Goal: Task Accomplishment & Management: Complete application form

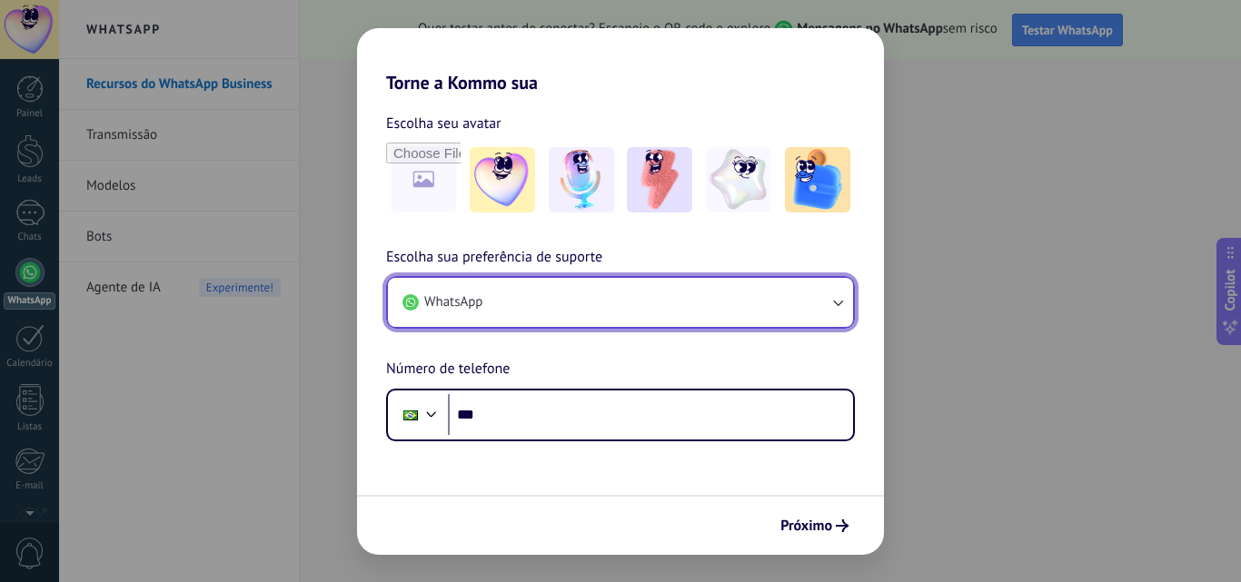
click at [707, 305] on button "WhatsApp" at bounding box center [620, 302] width 465 height 49
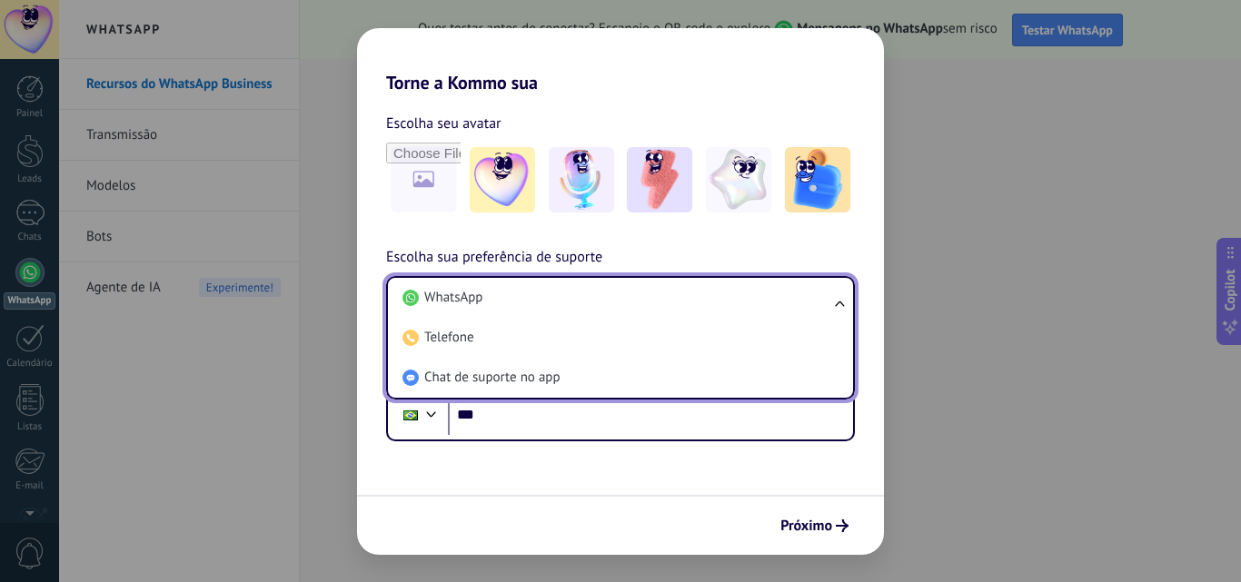
click at [707, 305] on li "WhatsApp" at bounding box center [616, 298] width 443 height 40
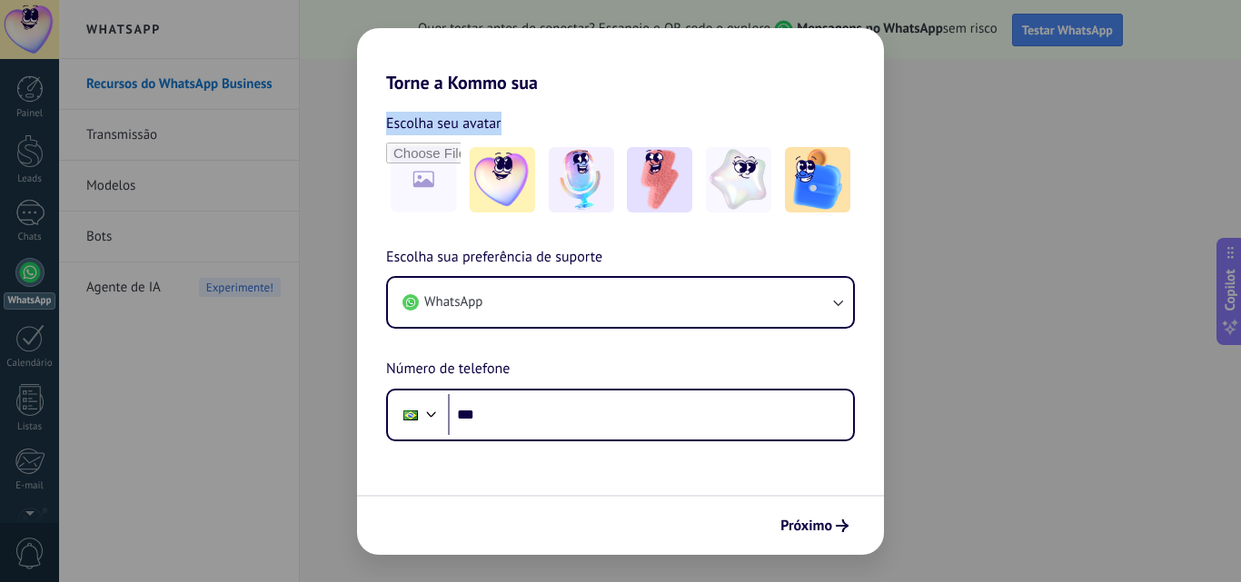
drag, startPoint x: 718, startPoint y: 48, endPoint x: 782, endPoint y: 117, distance: 94.5
click at [782, 117] on div "Torne a Kommo sua Escolha seu avatar Escolha sua preferência de suporte WhatsAp…" at bounding box center [620, 291] width 527 height 527
click at [778, 86] on h2 "Torne a Kommo sua" at bounding box center [620, 60] width 527 height 65
click at [977, 334] on div "Torne a Kommo sua Escolha seu avatar Escolha sua preferência de suporte WhatsAp…" at bounding box center [620, 291] width 1241 height 582
click at [977, 340] on div "Torne a Kommo sua Escolha seu avatar Escolha sua preferência de suporte WhatsAp…" at bounding box center [620, 291] width 1241 height 582
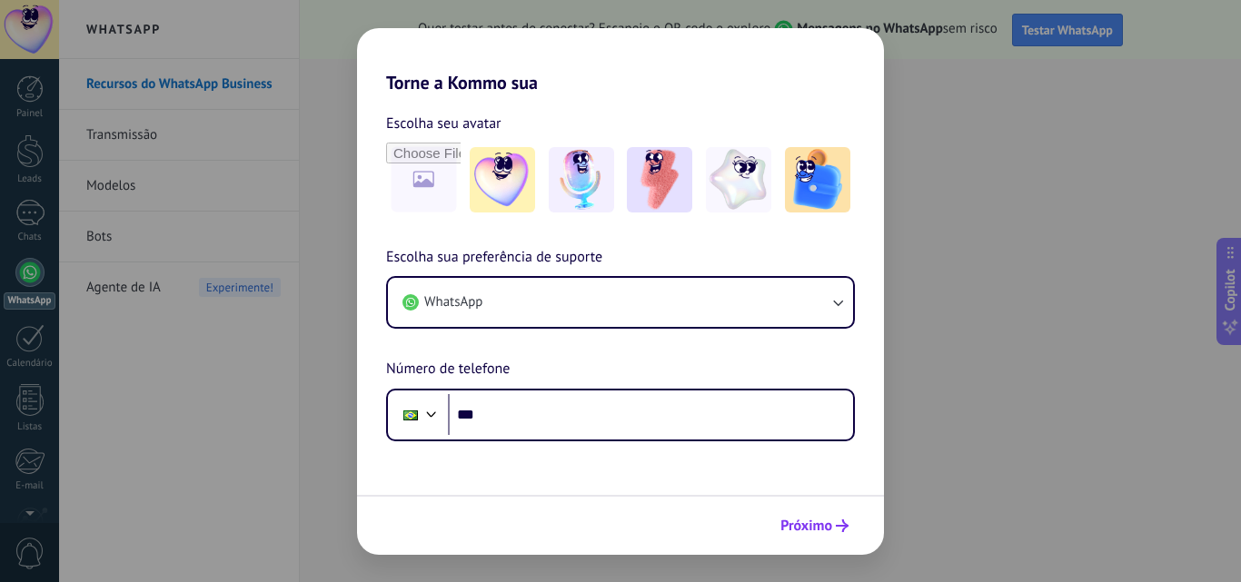
click at [808, 532] on span "Próximo" at bounding box center [806, 526] width 52 height 13
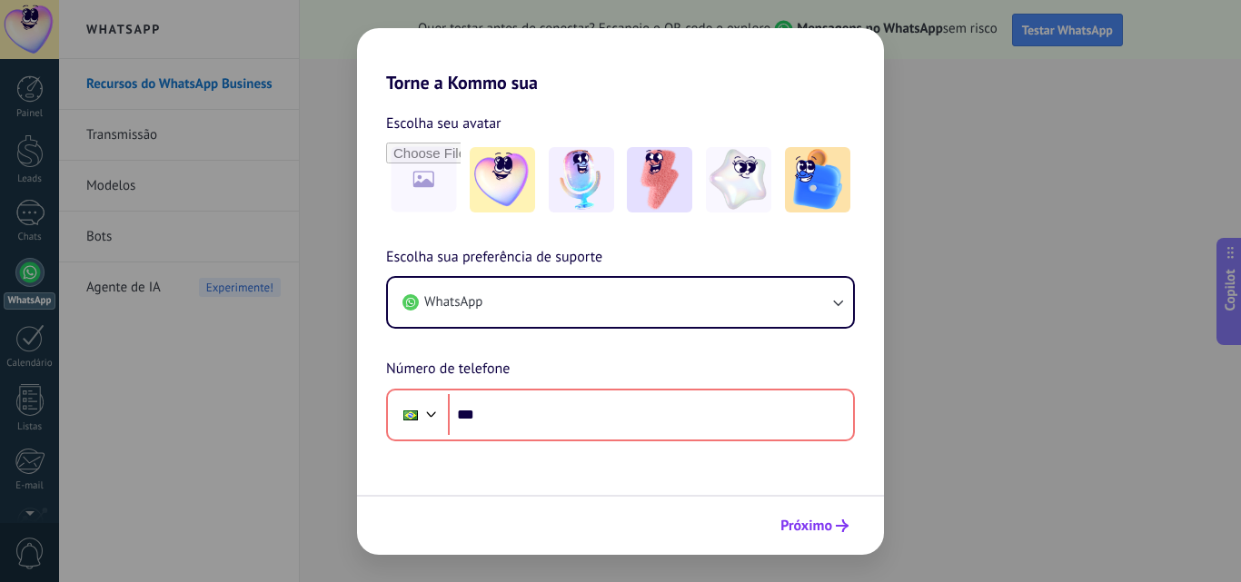
click at [808, 532] on span "Próximo" at bounding box center [806, 526] width 52 height 13
click at [921, 120] on div "Torne a Kommo sua Escolha seu avatar Escolha sua preferência de suporte WhatsAp…" at bounding box center [620, 291] width 1241 height 582
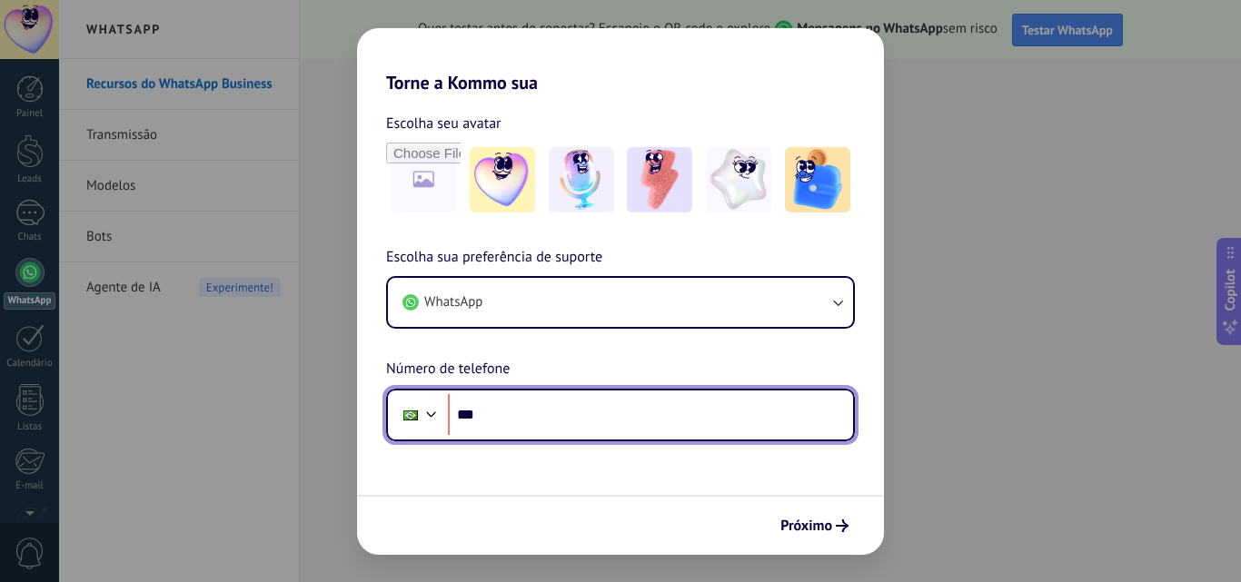
click at [659, 413] on input "***" at bounding box center [650, 415] width 405 height 42
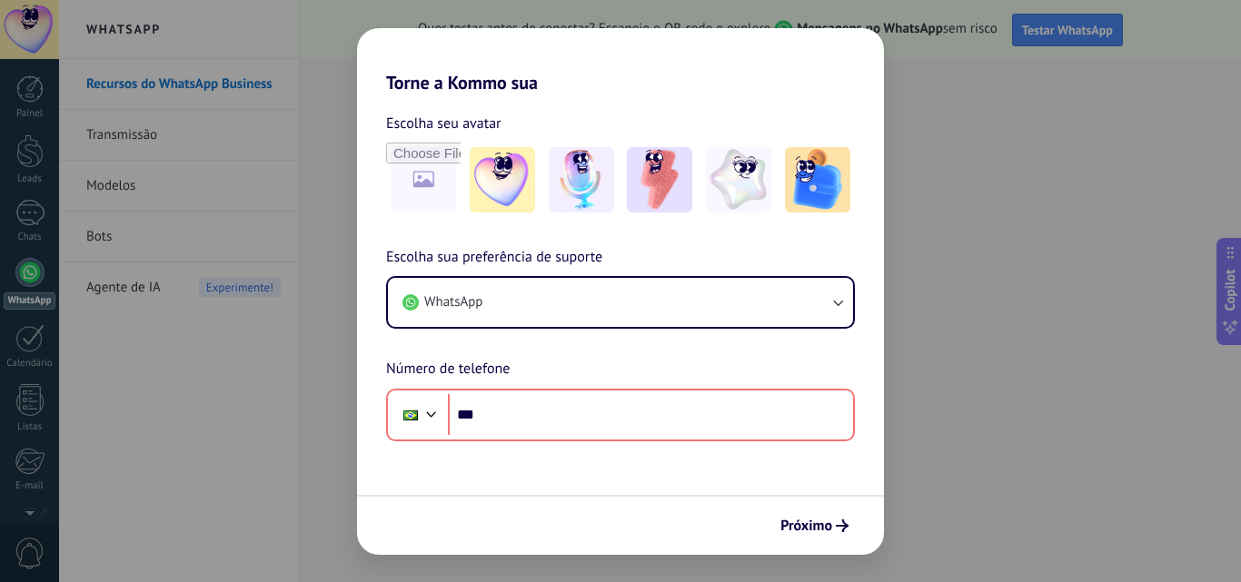
click at [751, 273] on div "Escolha sua preferência de suporte WhatsApp Número de telefone Phone ***" at bounding box center [620, 343] width 527 height 195
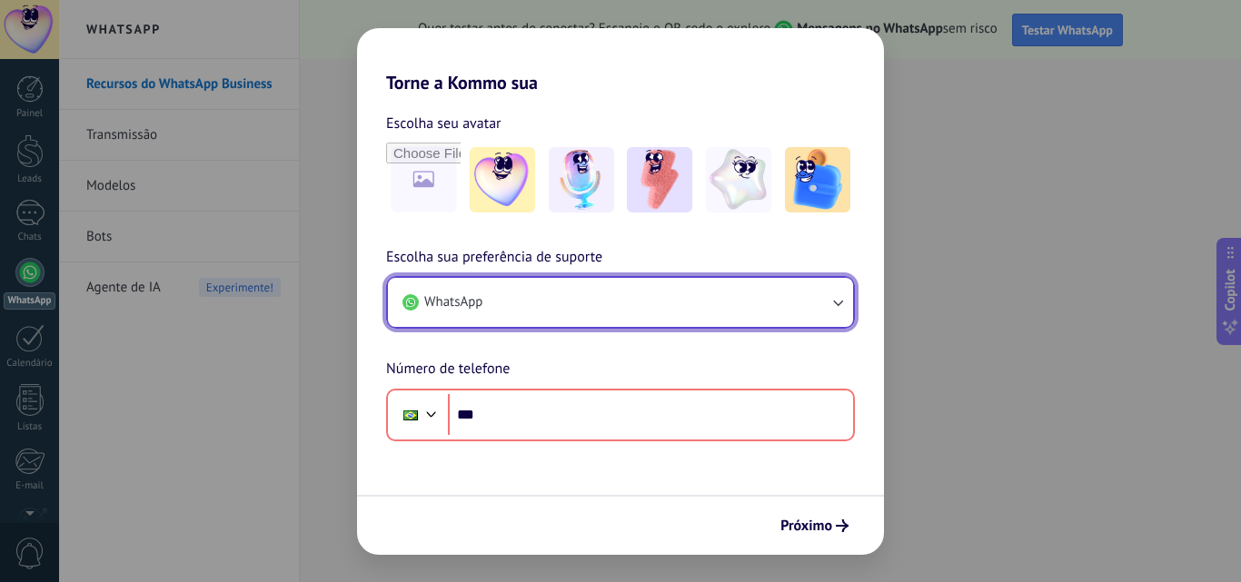
click at [749, 285] on button "WhatsApp" at bounding box center [620, 302] width 465 height 49
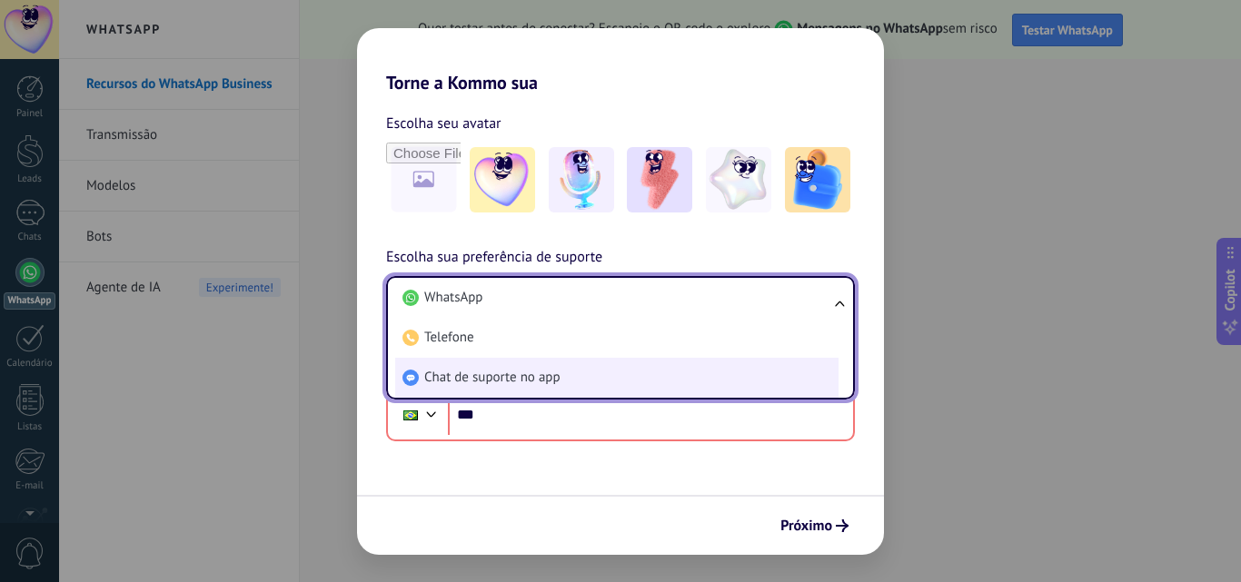
click at [733, 386] on li "Chat de suporte no app" at bounding box center [616, 378] width 443 height 40
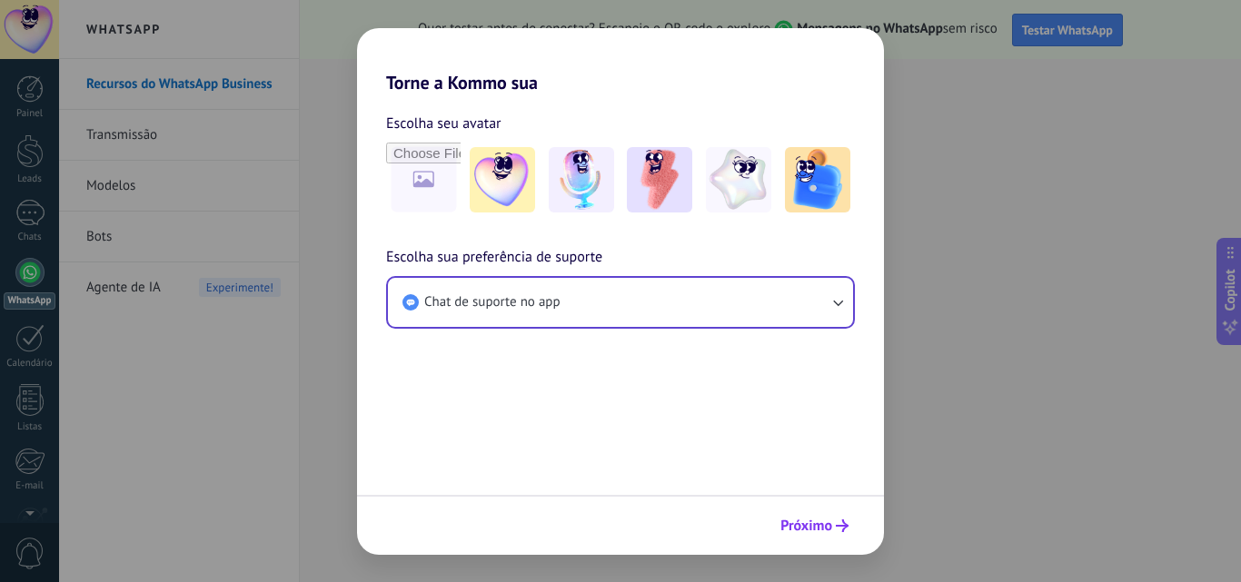
click at [836, 526] on use "submit" at bounding box center [842, 526] width 13 height 13
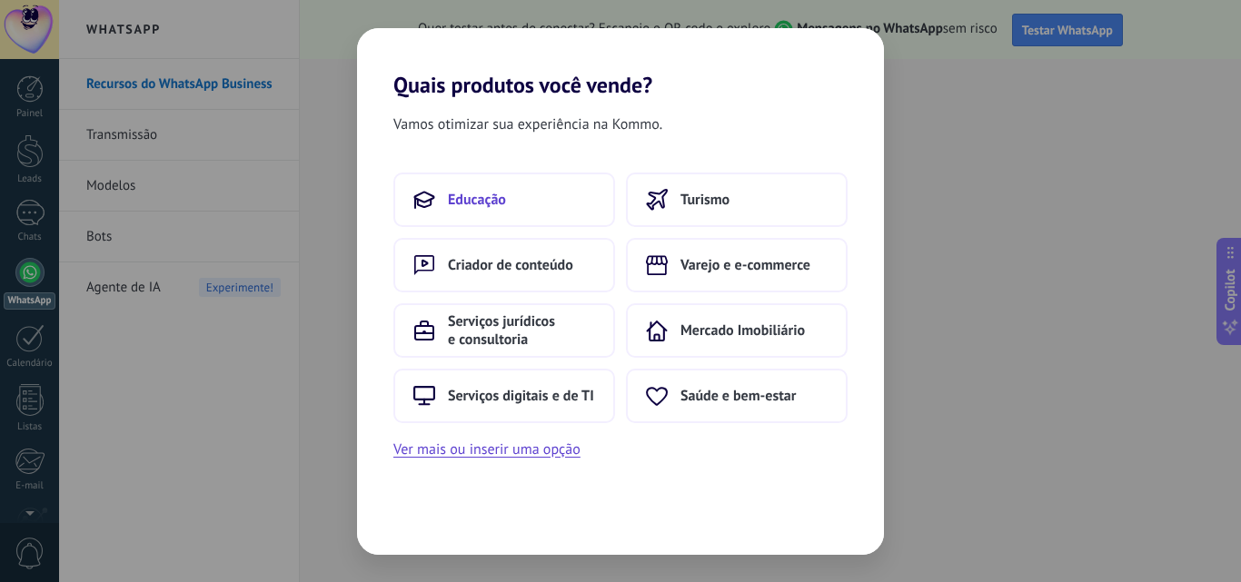
click at [541, 198] on button "Educação" at bounding box center [504, 200] width 222 height 55
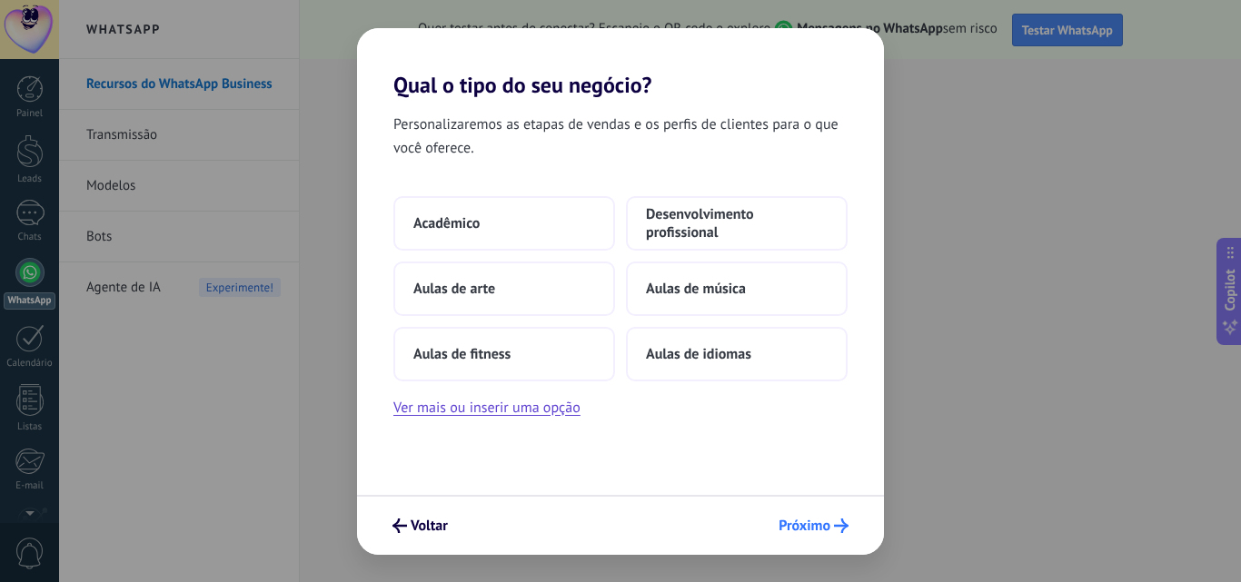
click at [819, 512] on button "Próximo" at bounding box center [813, 526] width 86 height 31
click at [830, 521] on span "Próximo" at bounding box center [805, 526] width 52 height 13
click at [468, 271] on button "Aulas de arte" at bounding box center [504, 289] width 222 height 55
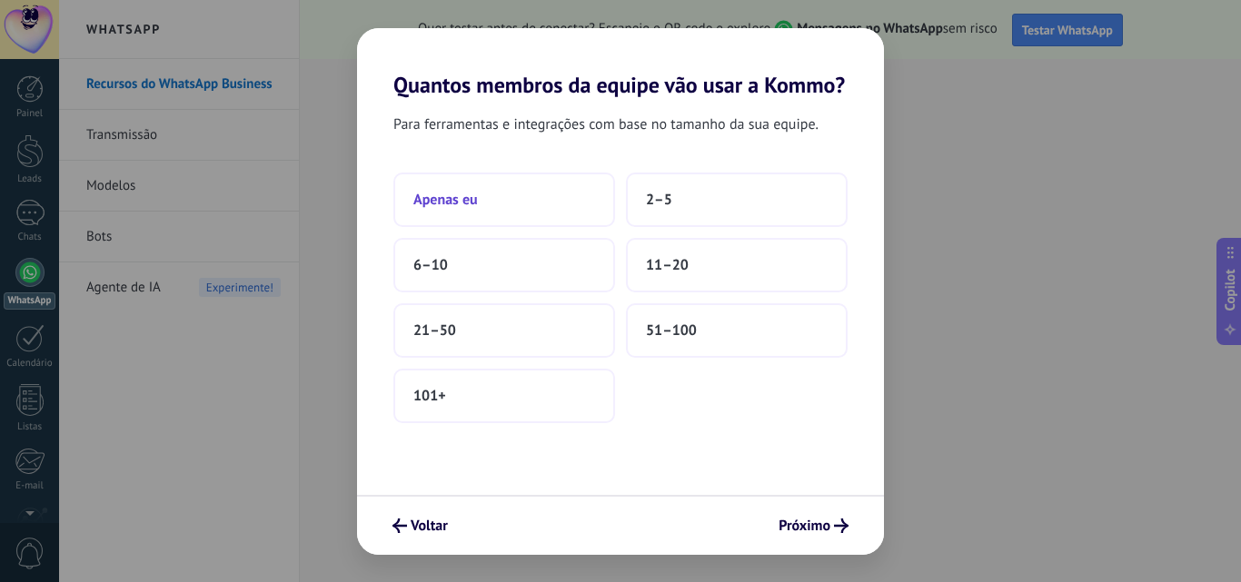
click at [481, 213] on button "Apenas eu" at bounding box center [504, 200] width 222 height 55
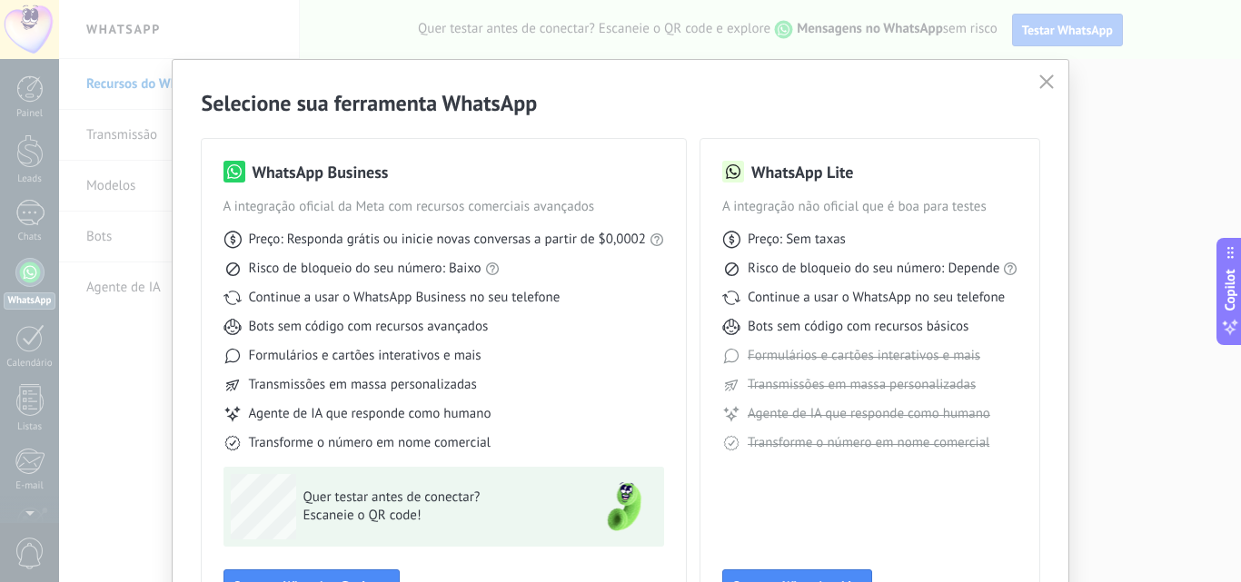
drag, startPoint x: 1233, startPoint y: 100, endPoint x: 1235, endPoint y: 122, distance: 21.9
click at [1237, 122] on div "Selecione sua ferramenta WhatsApp WhatsApp Business A integração oficial da Met…" at bounding box center [620, 291] width 1241 height 582
click at [803, 322] on span "Bots sem código com recursos básicos" at bounding box center [858, 327] width 221 height 18
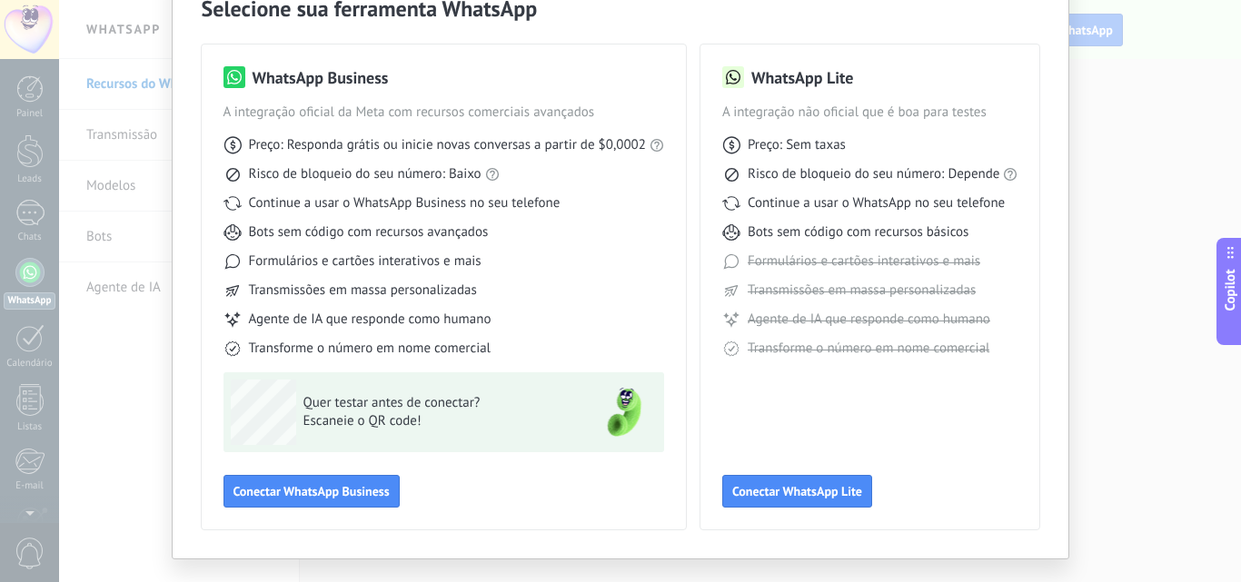
scroll to position [131, 0]
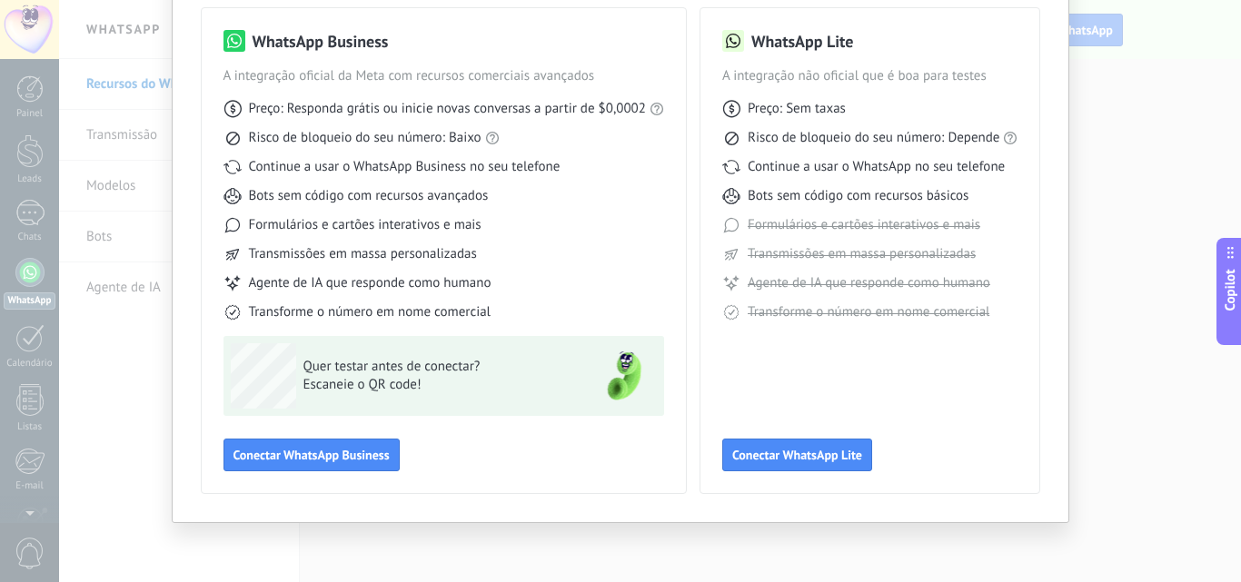
click at [1207, 325] on div "Selecione sua ferramenta WhatsApp WhatsApp Business A integração oficial da Met…" at bounding box center [620, 291] width 1241 height 582
click at [849, 451] on span "Conectar WhatsApp Lite" at bounding box center [797, 455] width 130 height 13
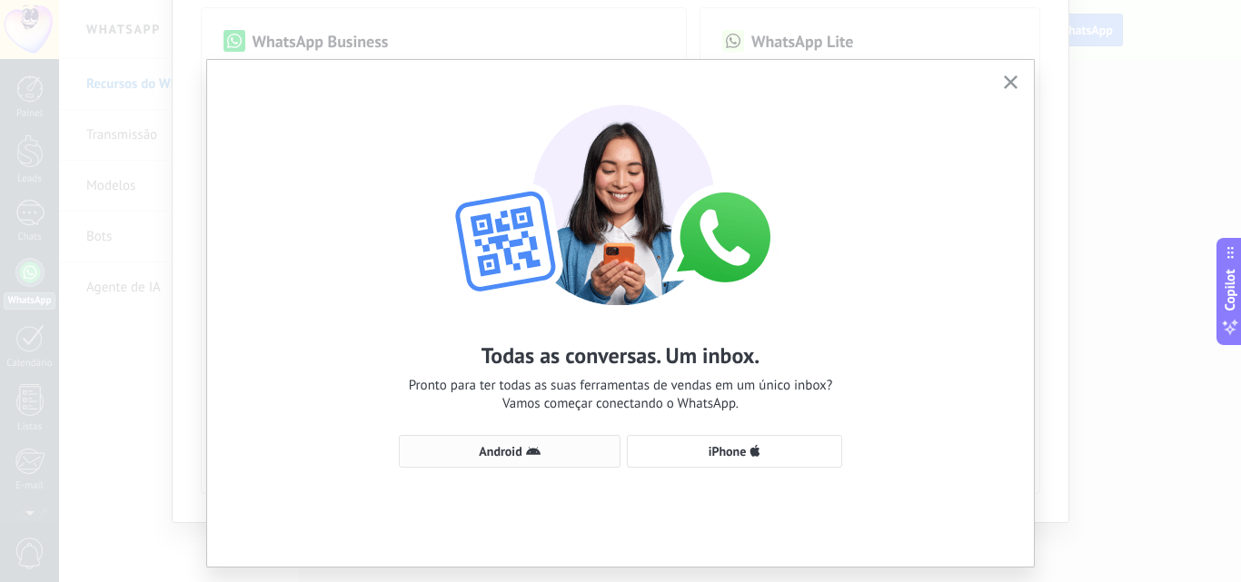
click at [580, 452] on span "Android" at bounding box center [510, 451] width 202 height 15
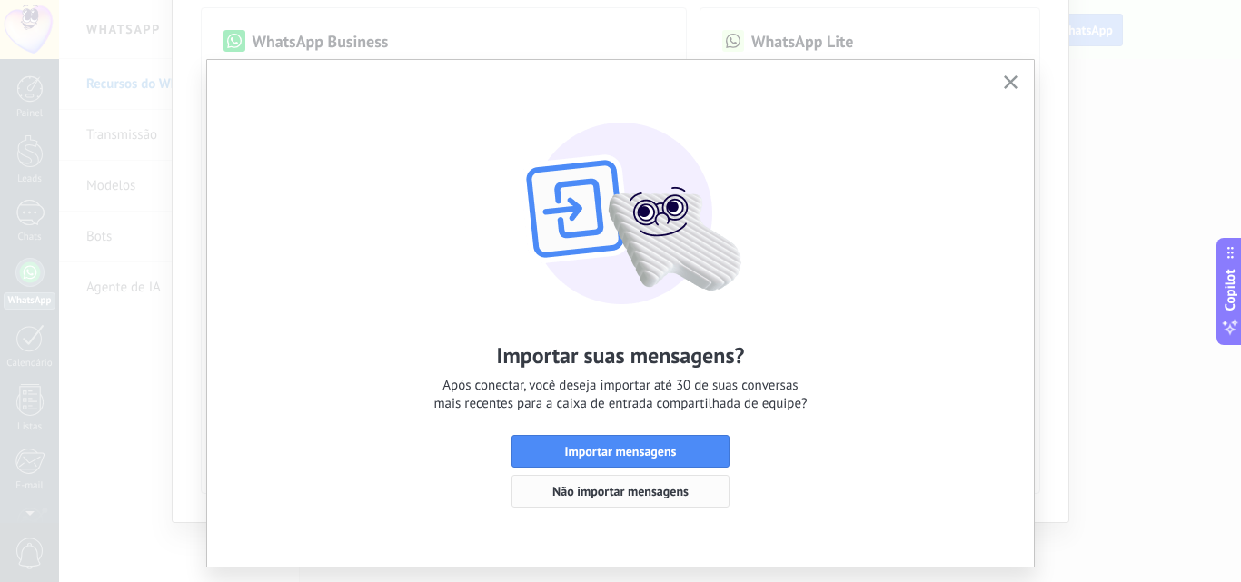
click at [680, 492] on span "Não importar mensagens" at bounding box center [620, 491] width 136 height 13
